Goal: Task Accomplishment & Management: Use online tool/utility

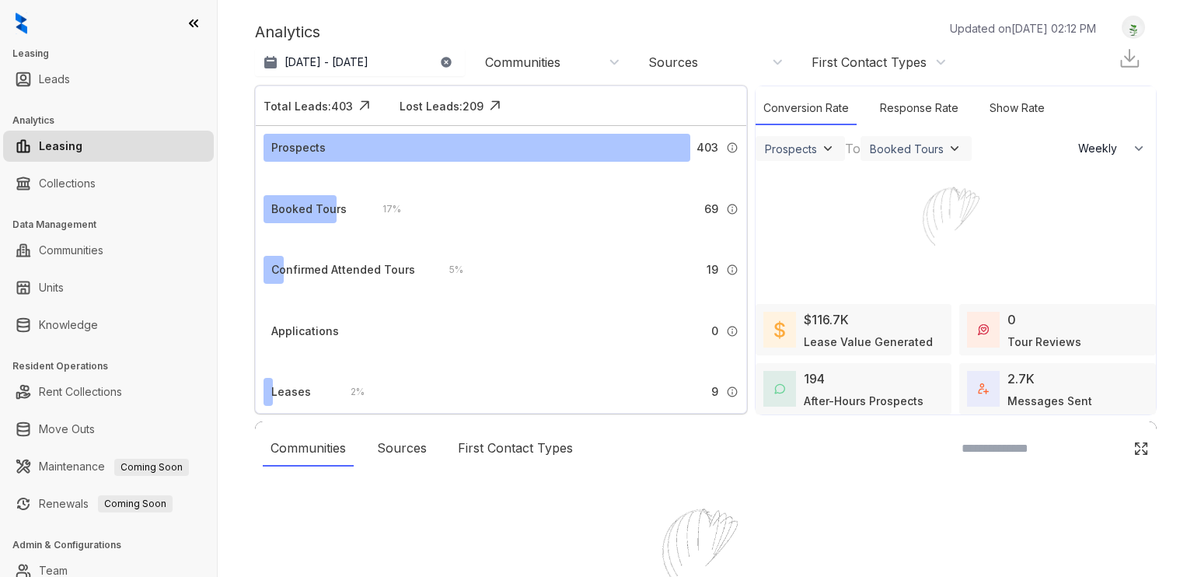
select select "******"
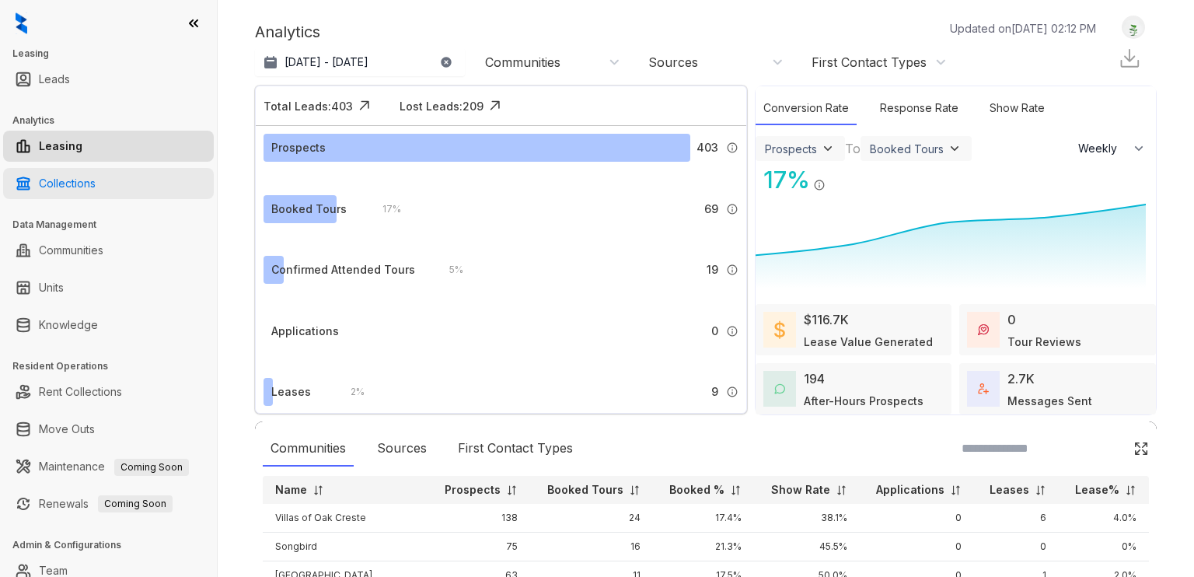
click at [68, 187] on link "Collections" at bounding box center [67, 183] width 57 height 31
click at [77, 190] on link "Collections" at bounding box center [67, 183] width 57 height 31
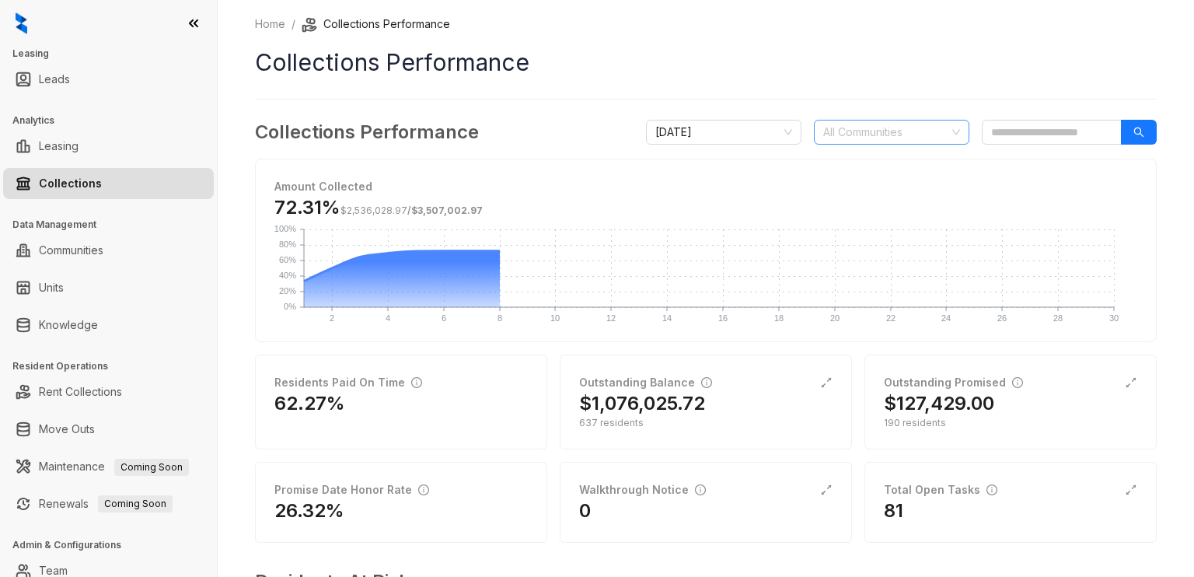
click at [871, 130] on div at bounding box center [883, 132] width 133 height 22
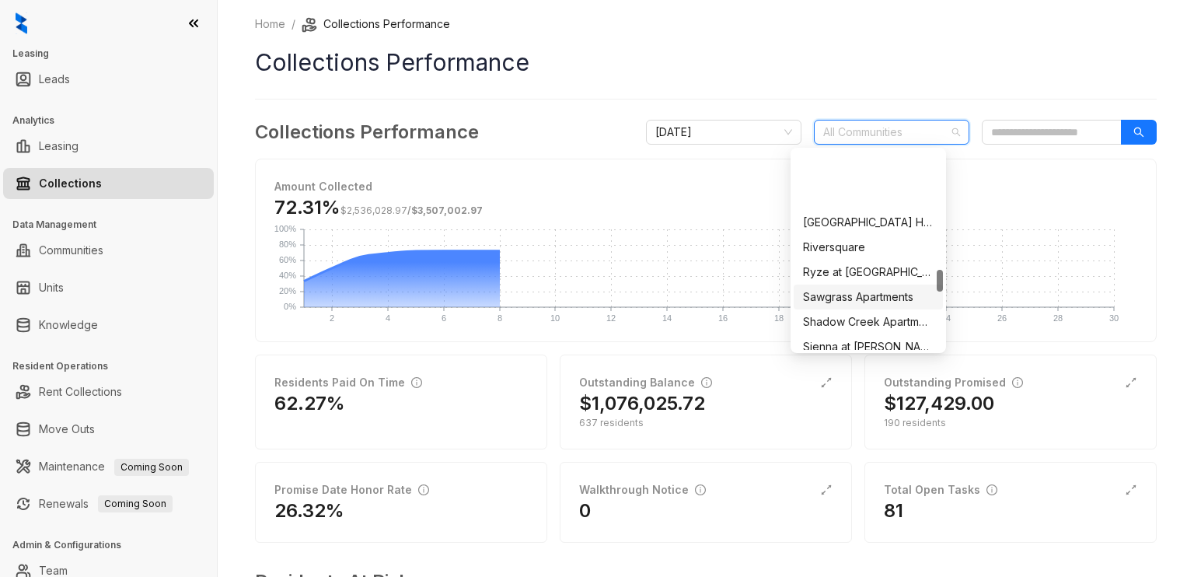
scroll to position [1088, 0]
click at [840, 315] on div "Songbird" at bounding box center [868, 318] width 131 height 17
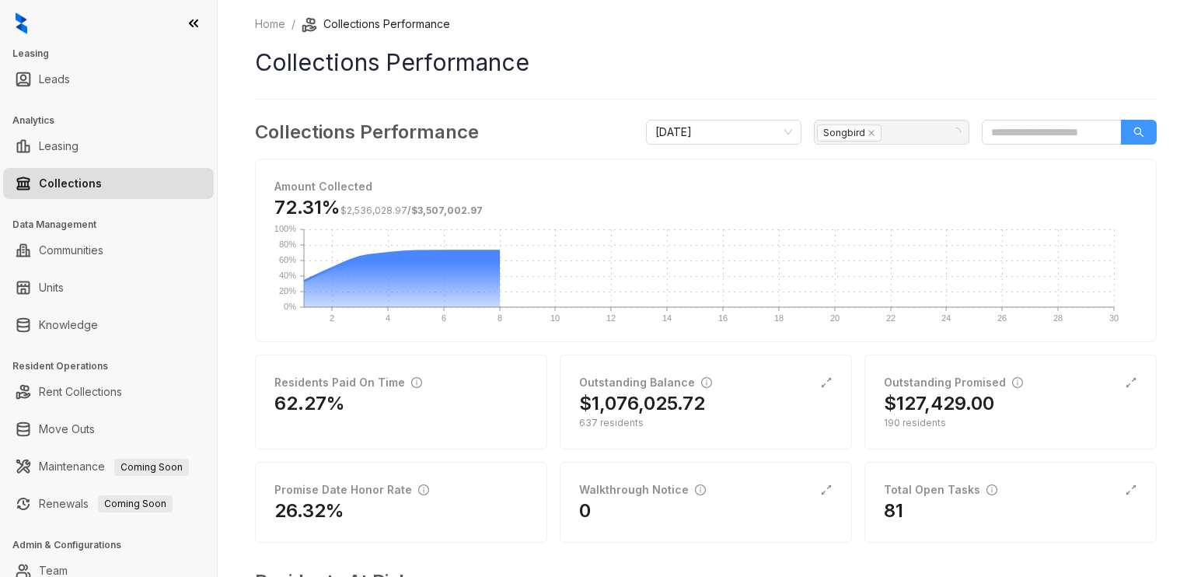
click at [1133, 136] on icon "search" at bounding box center [1138, 132] width 11 height 11
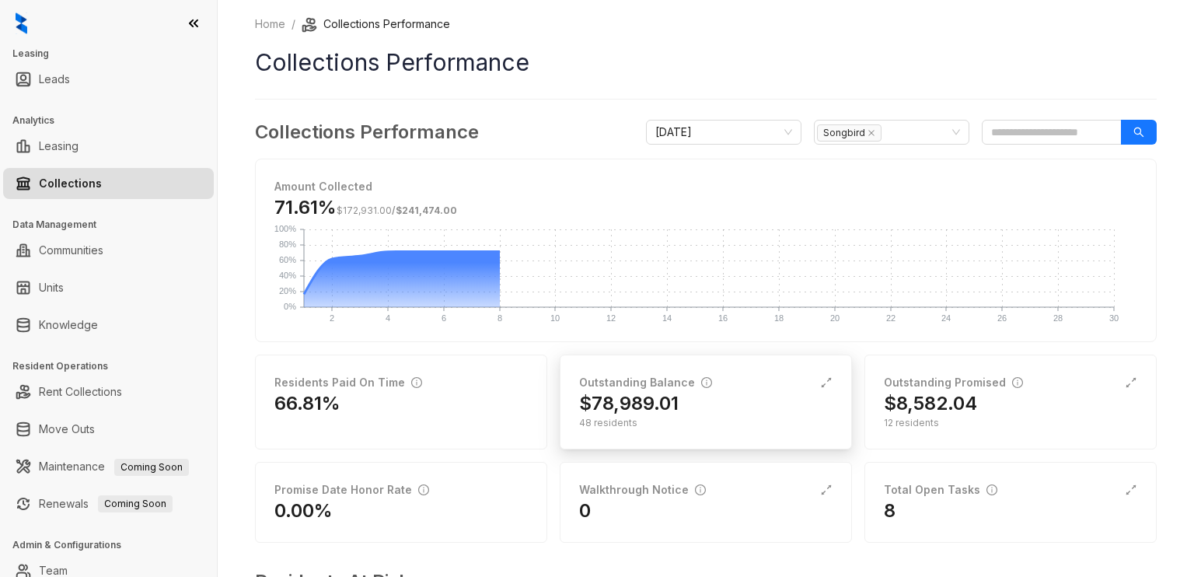
click at [726, 402] on div "$78,989.01" at bounding box center [705, 403] width 253 height 25
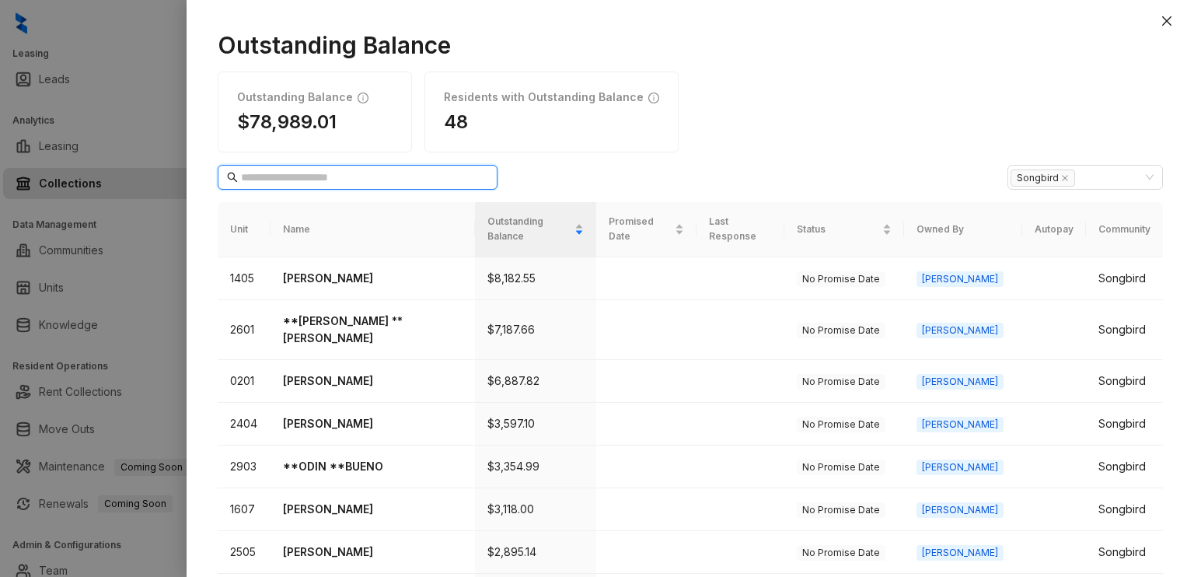
click at [349, 169] on input "text" at bounding box center [358, 177] width 235 height 17
type input "****"
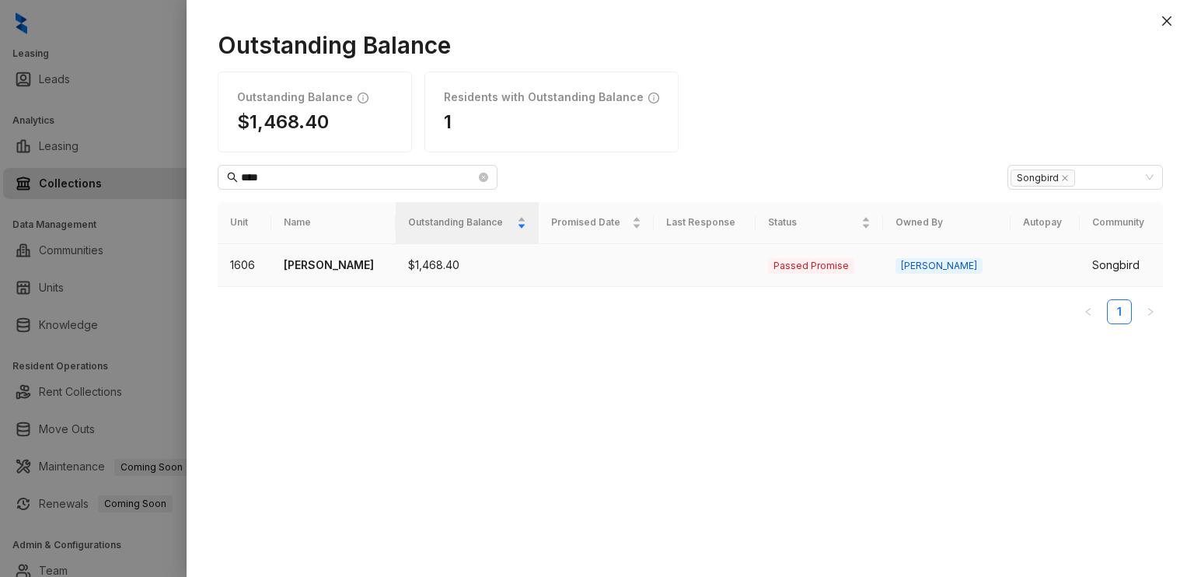
click at [246, 260] on td "1606" at bounding box center [245, 265] width 54 height 43
click at [302, 263] on p "[PERSON_NAME]" at bounding box center [334, 265] width 100 height 17
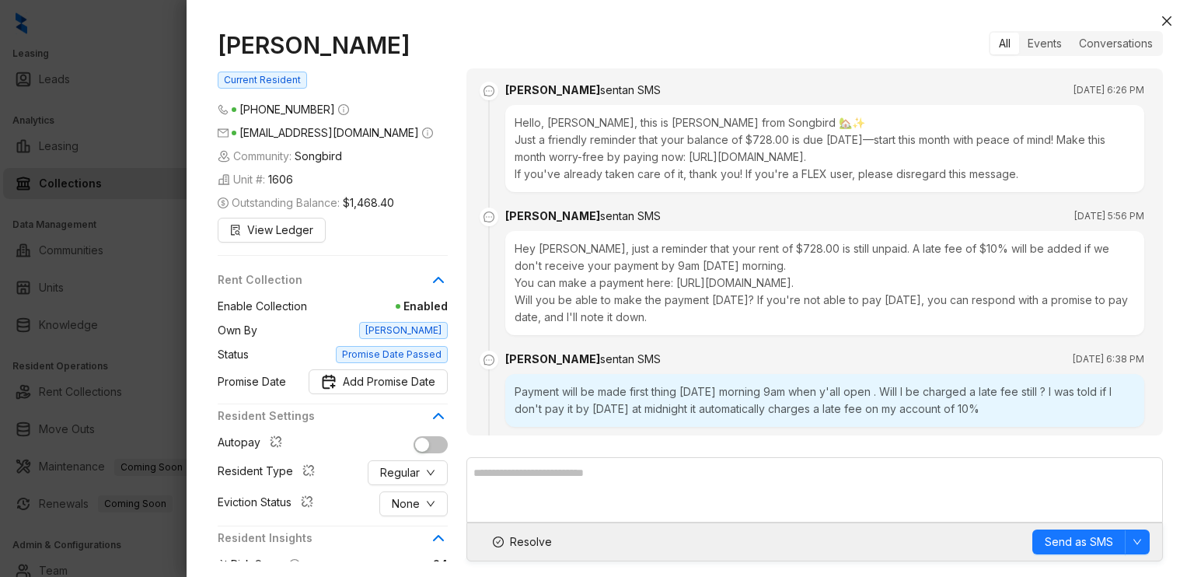
scroll to position [2645, 0]
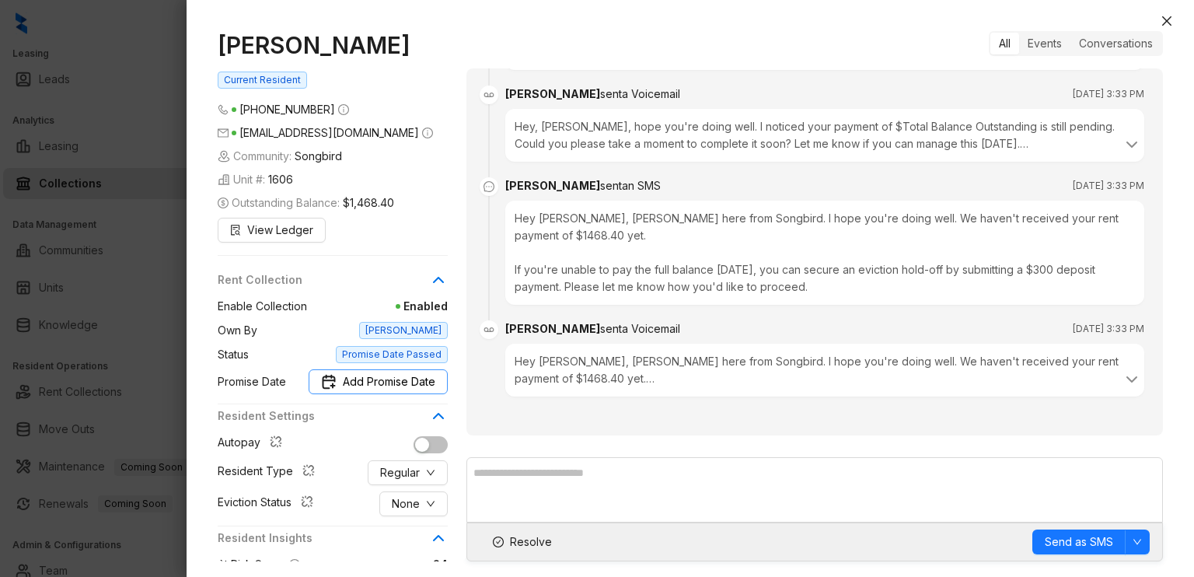
click at [410, 383] on span "Add Promise Date" at bounding box center [389, 381] width 93 height 17
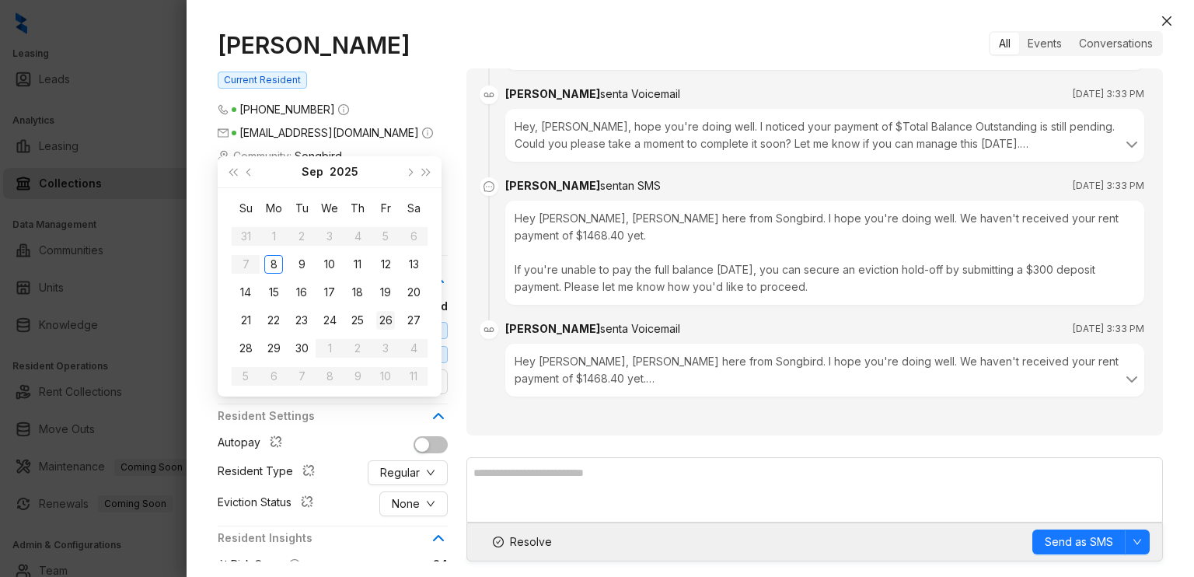
type input "**********"
click at [387, 315] on div "26" at bounding box center [385, 320] width 19 height 19
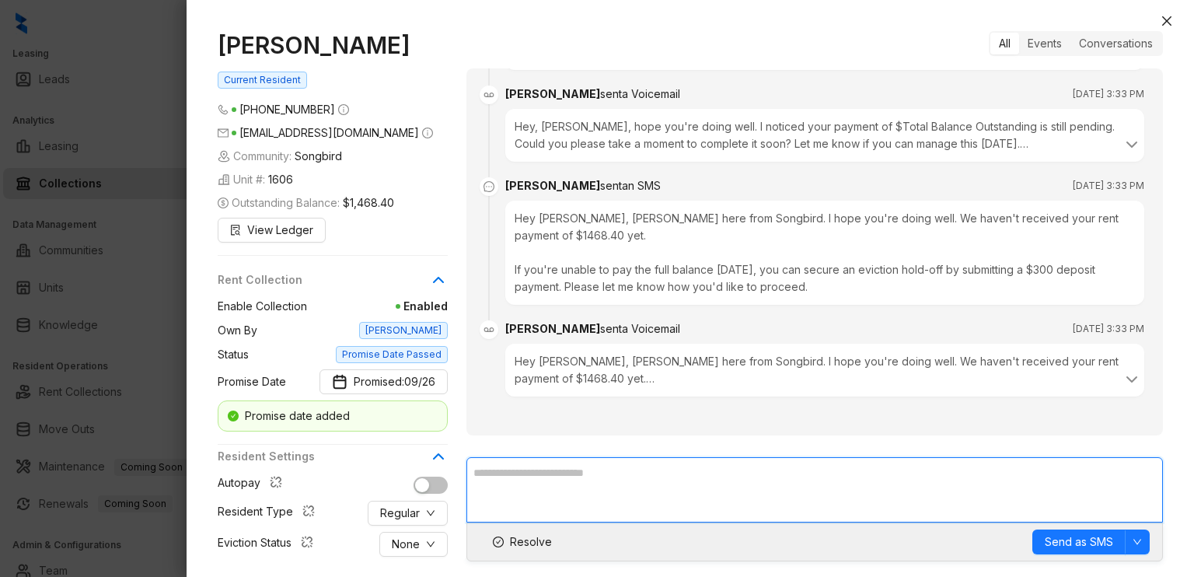
click at [646, 491] on textarea at bounding box center [814, 489] width 697 height 65
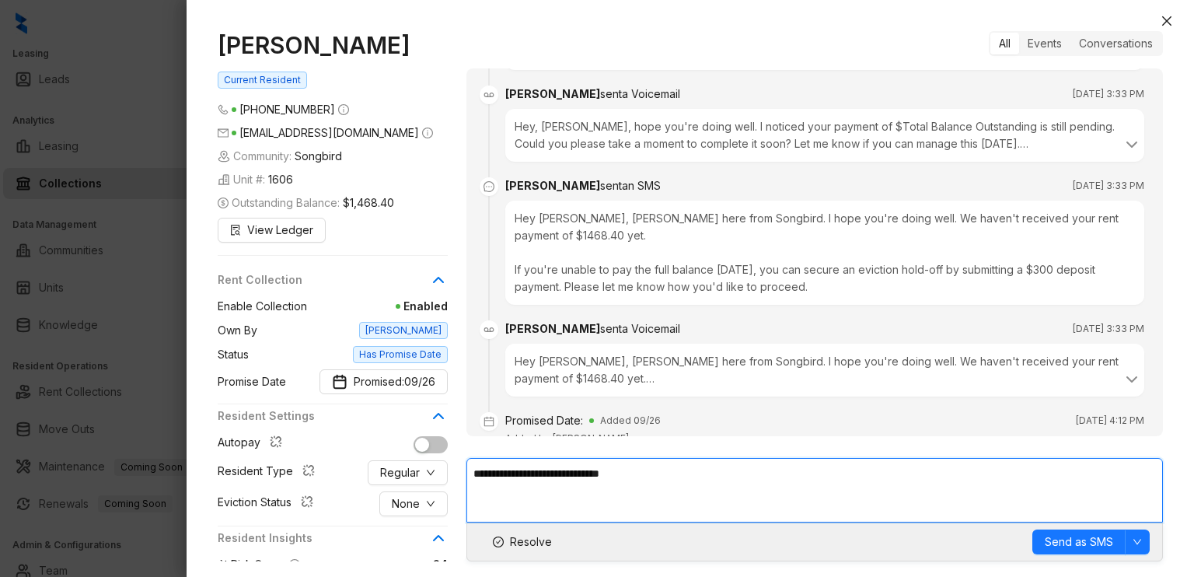
scroll to position [2698, 0]
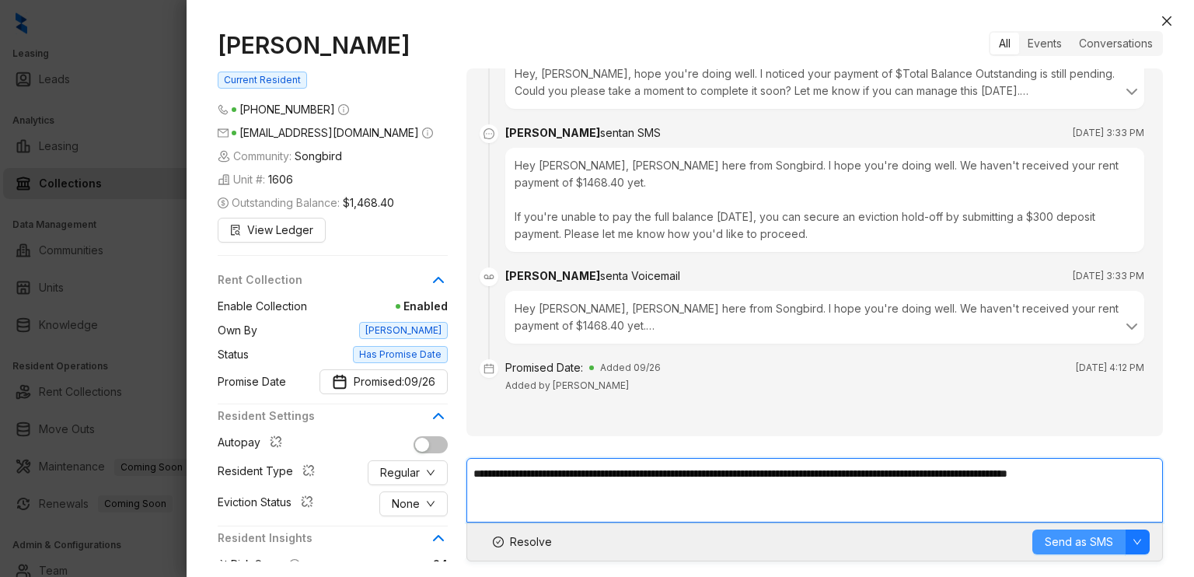
type textarea "**********"
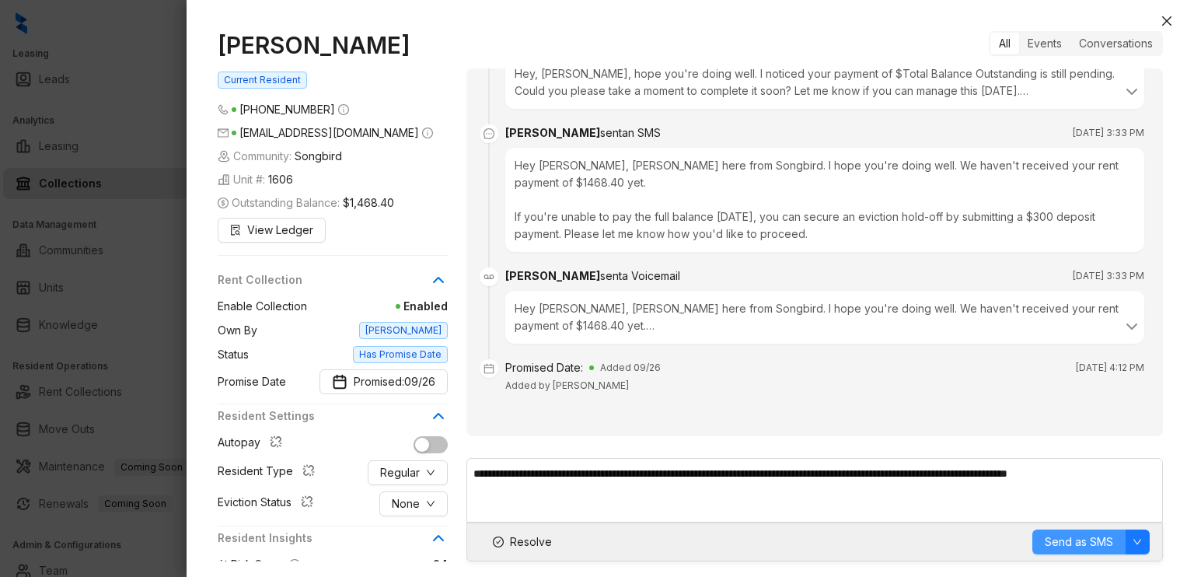
click at [1070, 551] on button "Send as SMS" at bounding box center [1078, 541] width 93 height 25
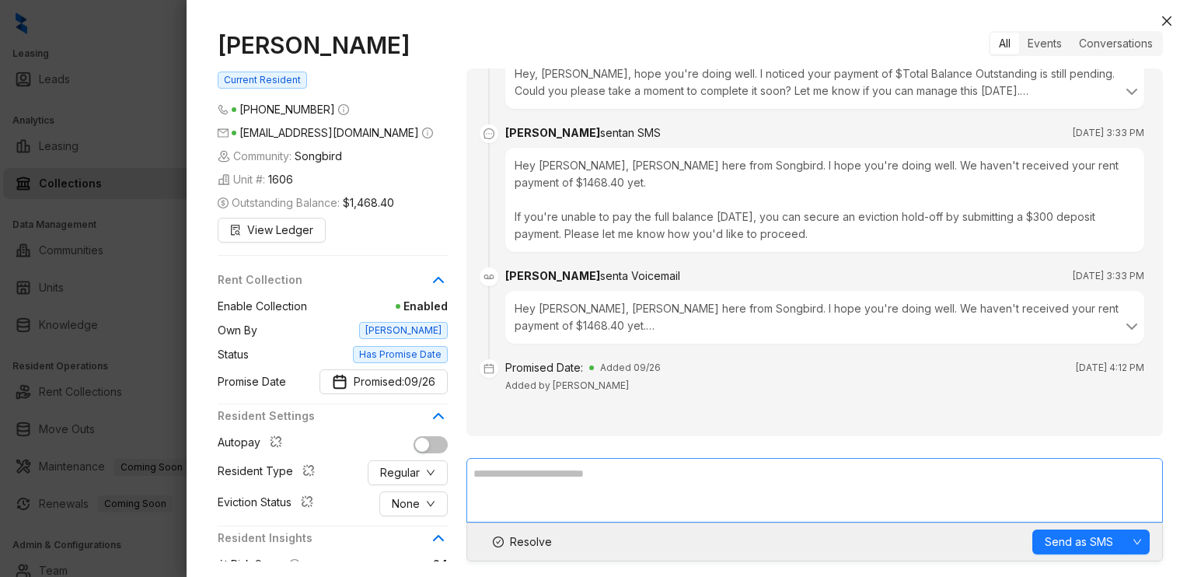
scroll to position [2787, 0]
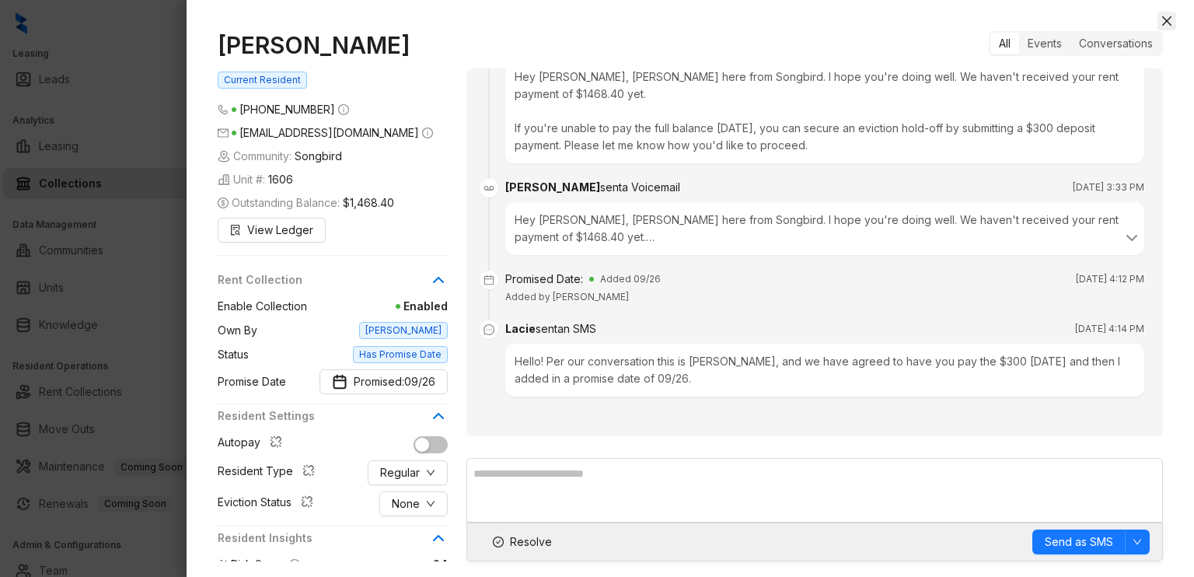
click at [1165, 15] on icon "close" at bounding box center [1167, 21] width 12 height 12
